Goal: Share content

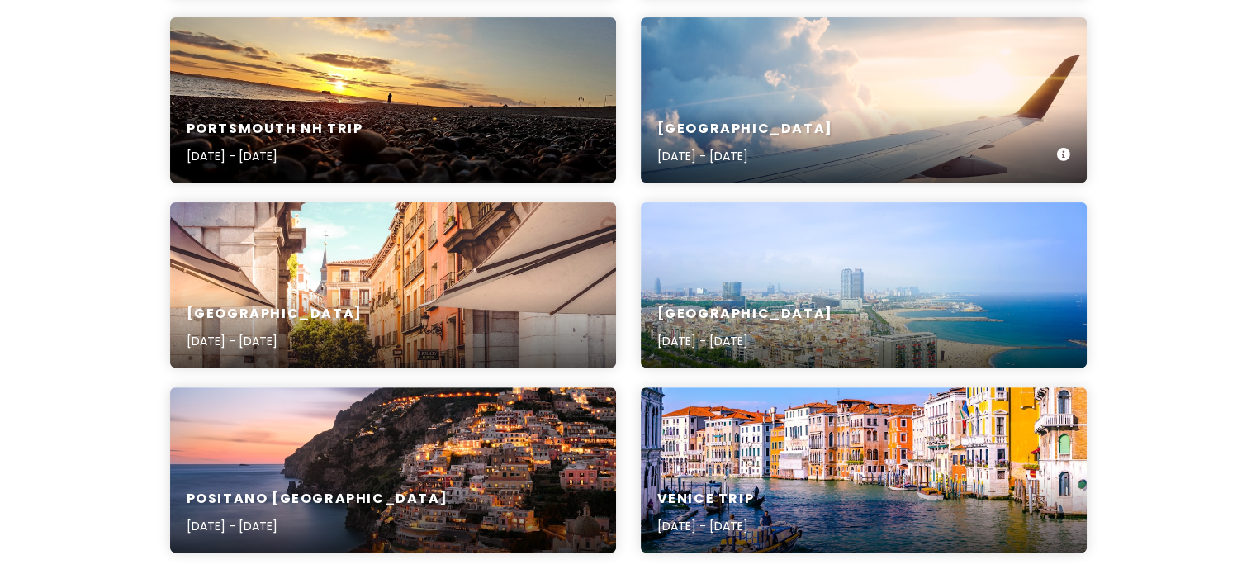
scroll to position [431, 0]
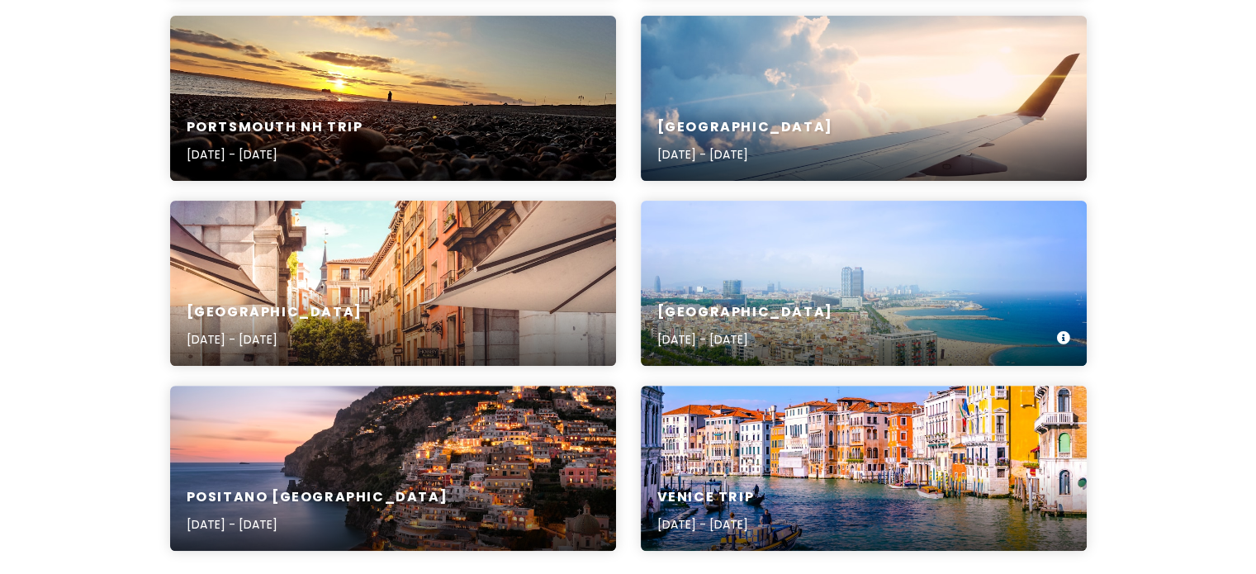
click at [775, 290] on div "Barcelona [DATE] - [DATE]" at bounding box center [864, 326] width 446 height 78
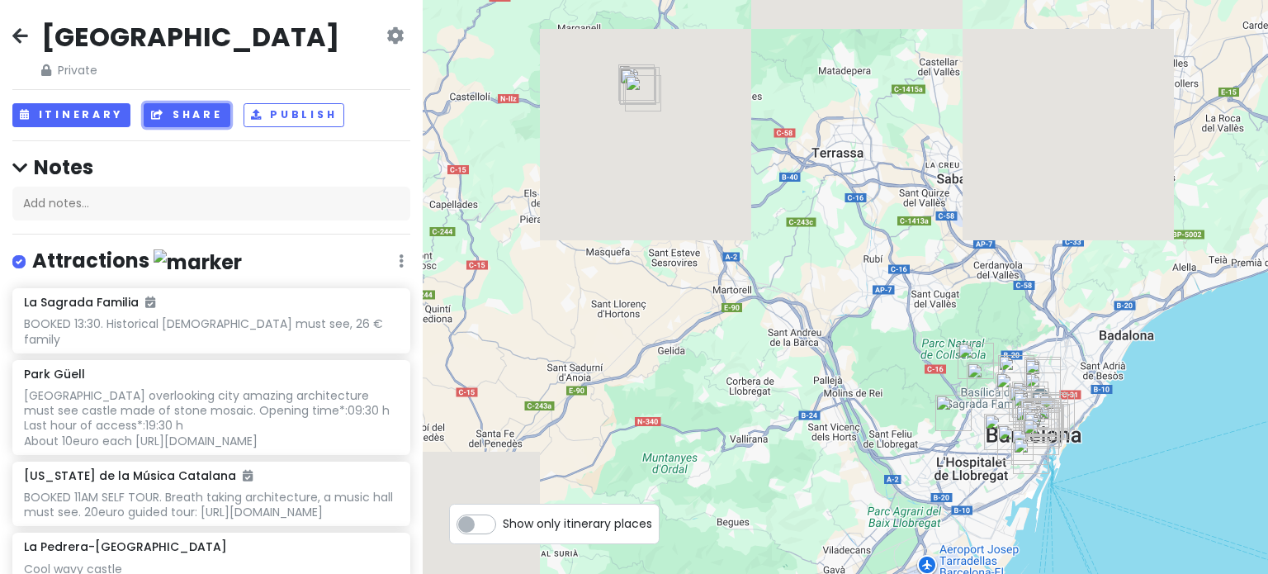
click at [185, 117] on button "Share" at bounding box center [187, 115] width 86 height 24
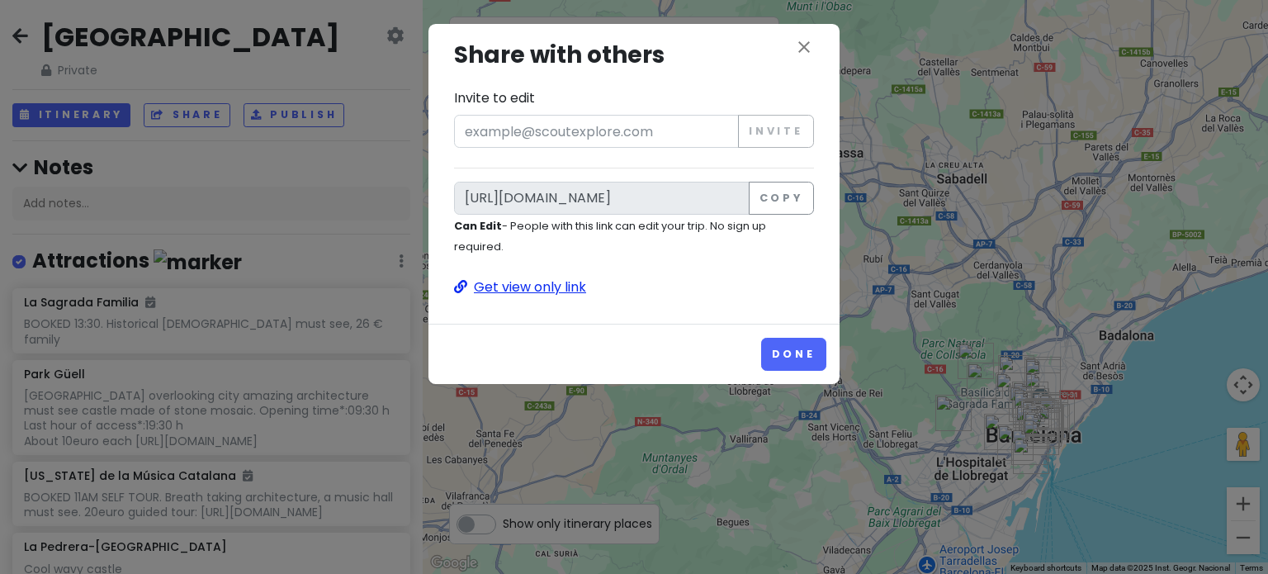
click at [524, 283] on p "Get view only link" at bounding box center [634, 287] width 360 height 21
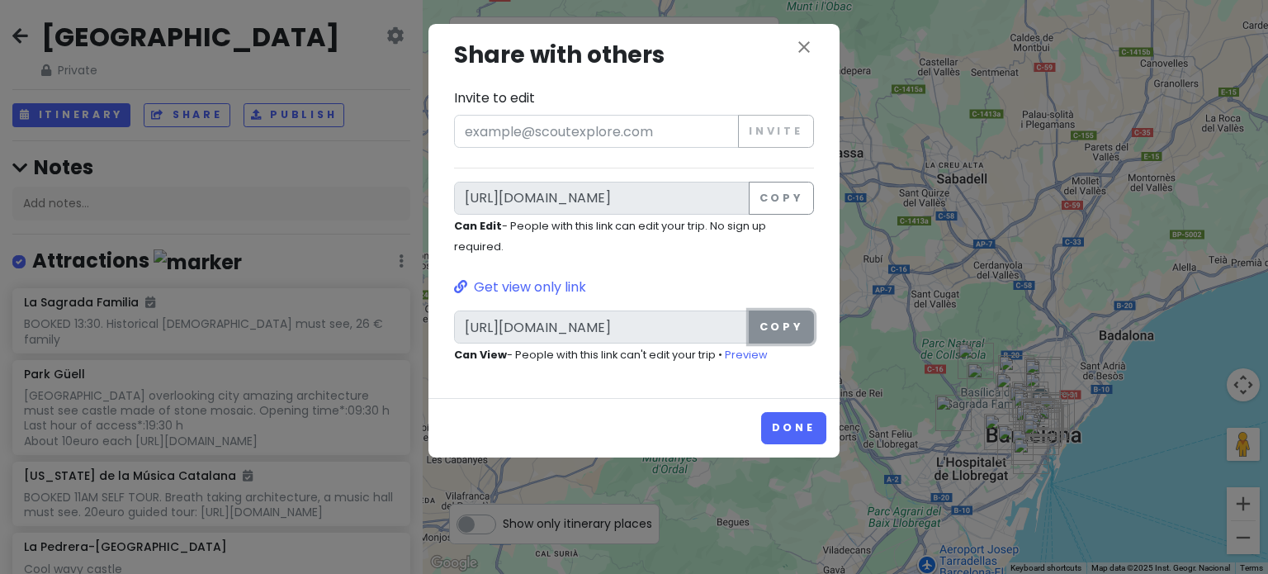
click at [795, 321] on button "Copy" at bounding box center [781, 326] width 65 height 33
click at [816, 35] on div "close Share with others Invite to edit Invite [URL][DOMAIN_NAME] Copy Can Edit …" at bounding box center [633, 211] width 411 height 374
click at [808, 45] on icon "close" at bounding box center [804, 47] width 20 height 20
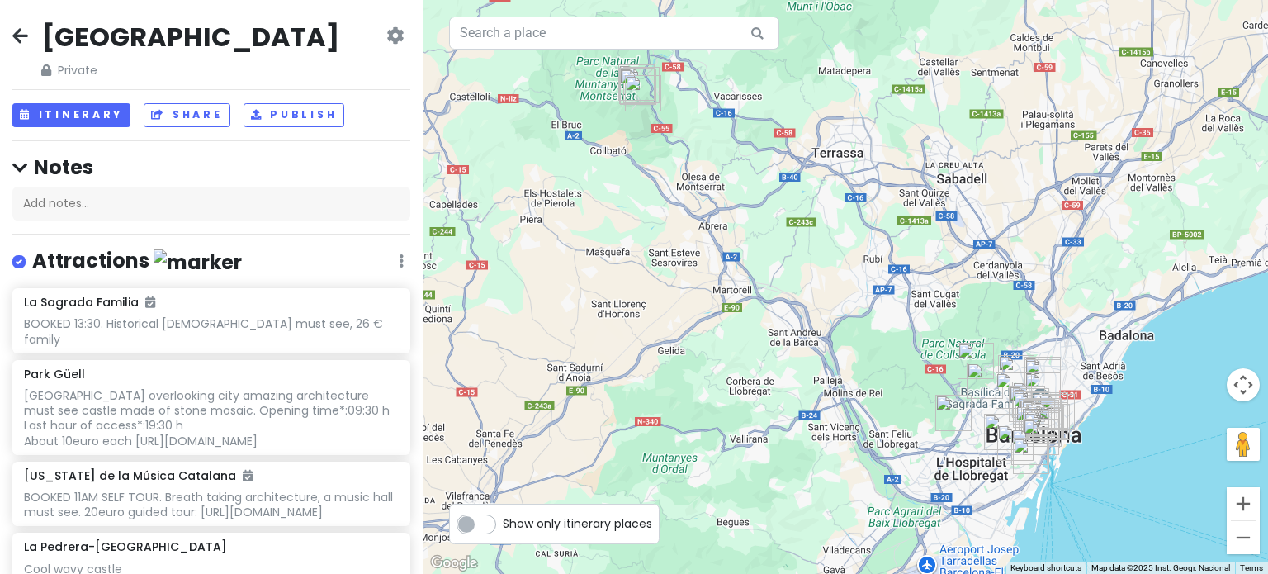
click at [20, 29] on icon at bounding box center [20, 35] width 16 height 13
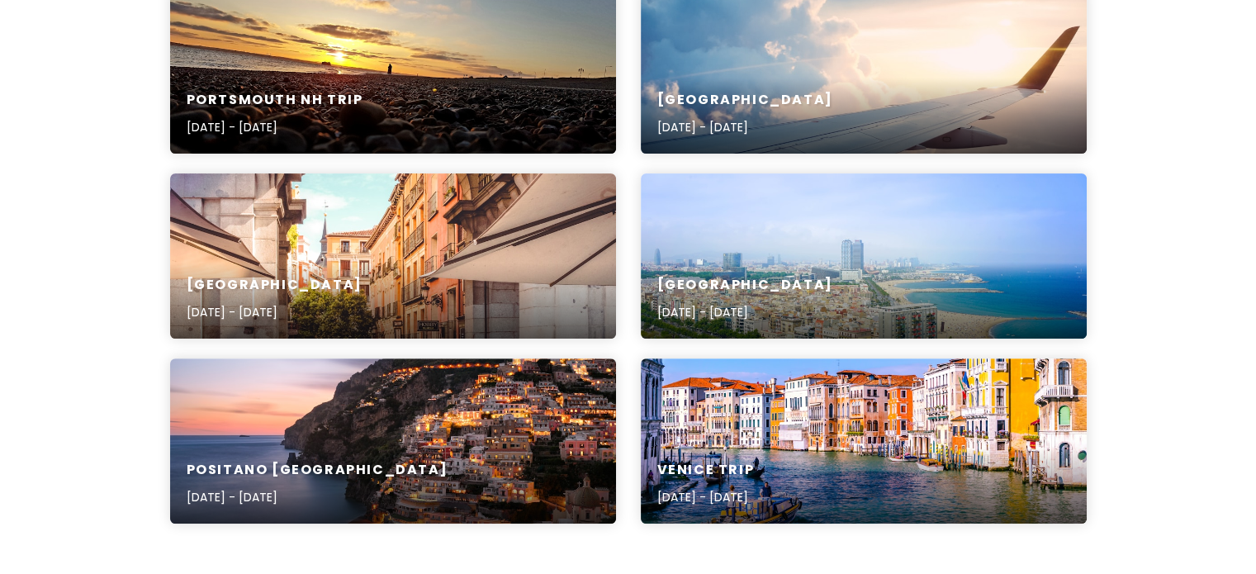
scroll to position [457, 0]
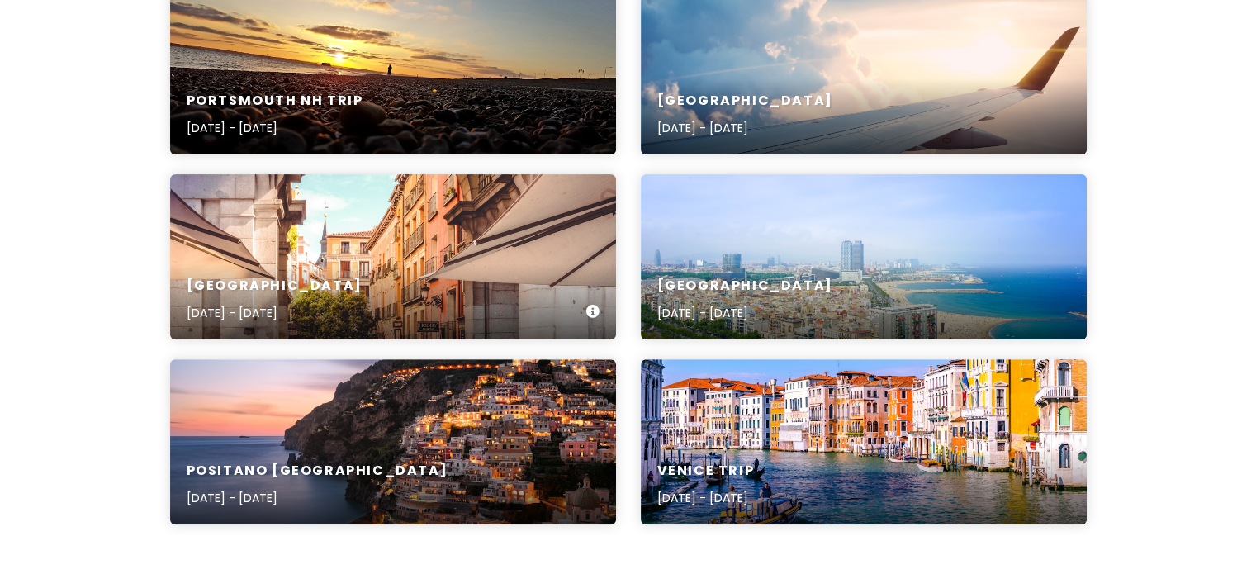
click at [356, 267] on div "[GEOGRAPHIC_DATA] [DATE] - [DATE]" at bounding box center [393, 300] width 446 height 78
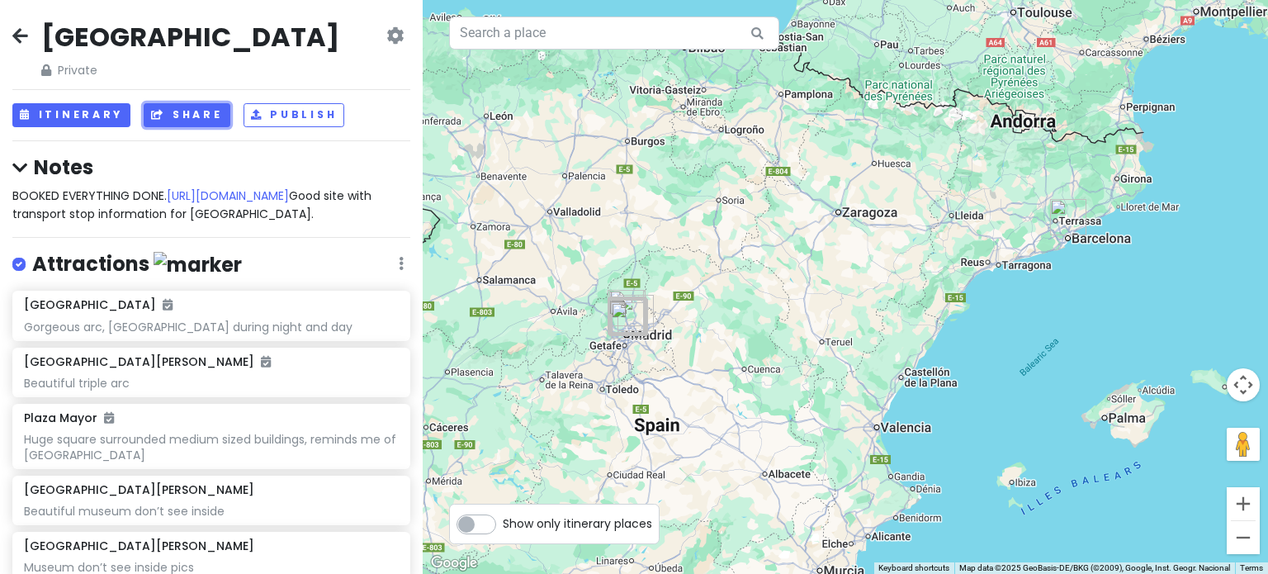
click at [185, 119] on button "Share" at bounding box center [187, 115] width 86 height 24
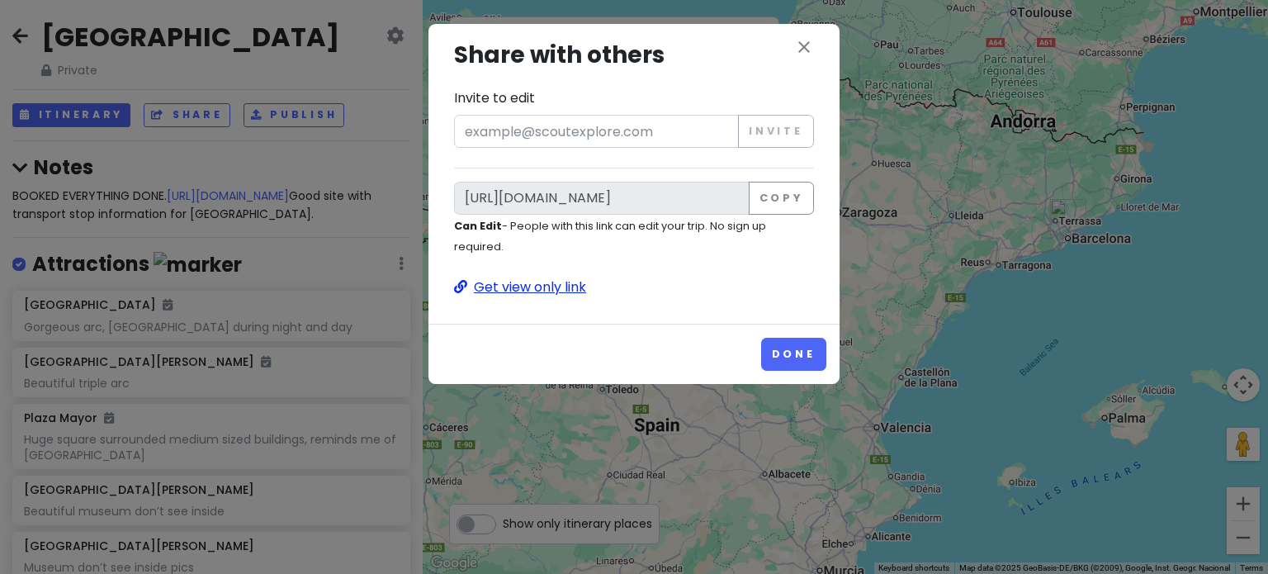
click at [515, 287] on p "Get view only link" at bounding box center [634, 287] width 360 height 21
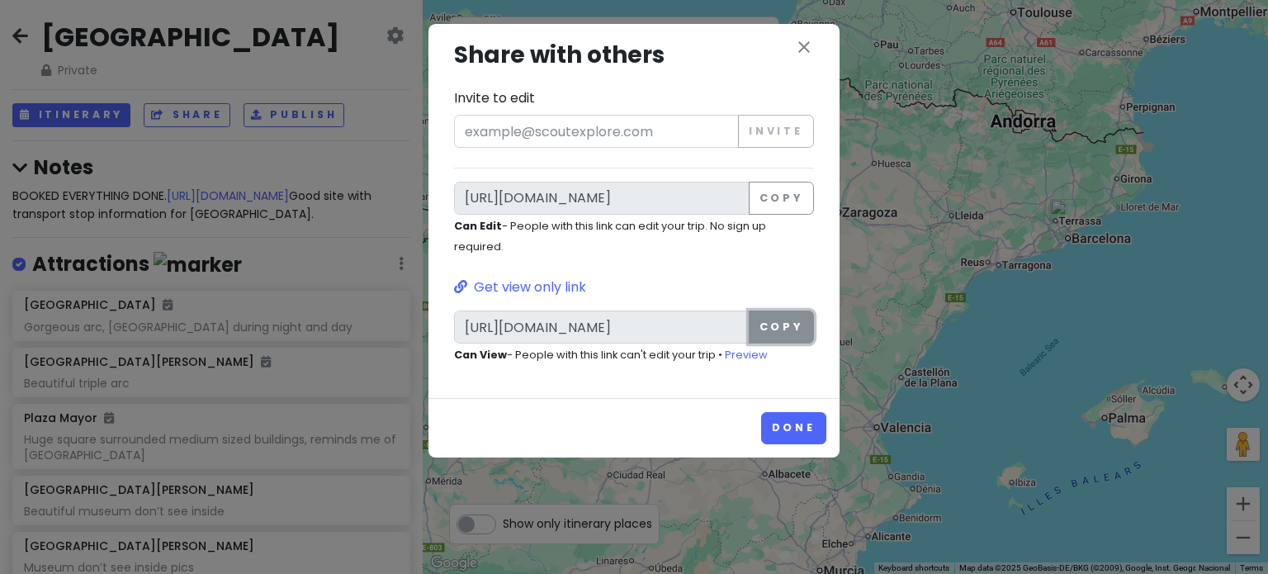
click at [778, 329] on button "Copy" at bounding box center [781, 326] width 65 height 33
click at [807, 47] on icon "close" at bounding box center [804, 47] width 20 height 20
